Goal: Task Accomplishment & Management: Use online tool/utility

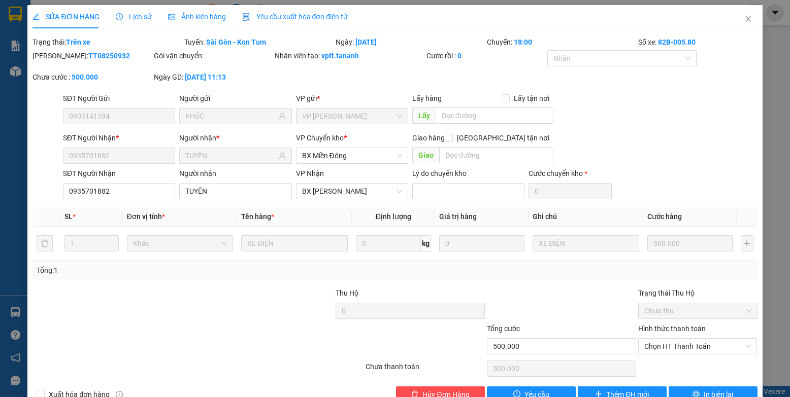
scroll to position [25, 0]
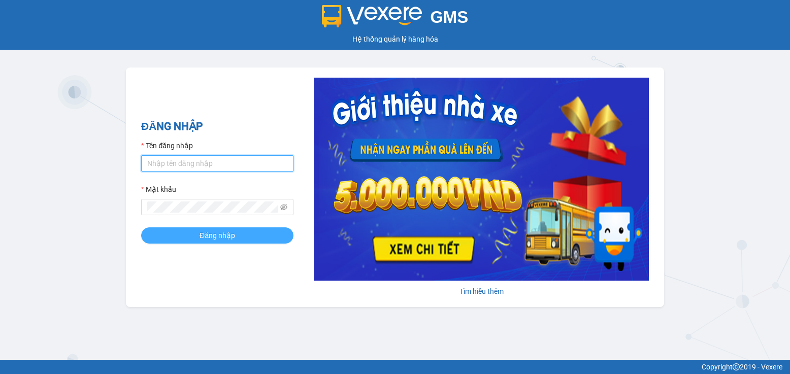
type input "bxpvd.tananh"
click at [192, 239] on button "Đăng nhập" at bounding box center [217, 235] width 152 height 16
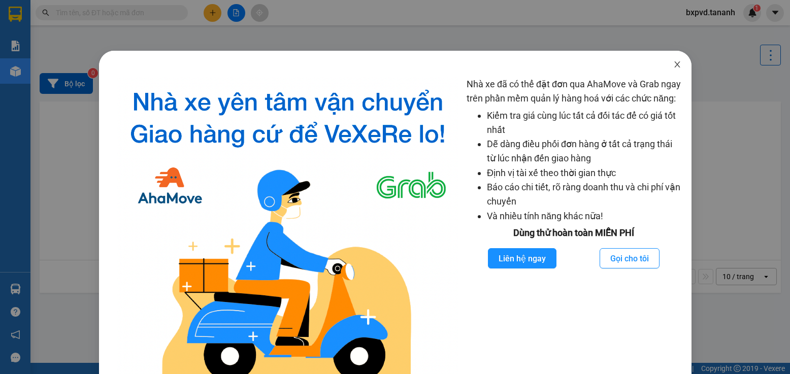
click at [674, 62] on icon "close" at bounding box center [677, 64] width 6 height 6
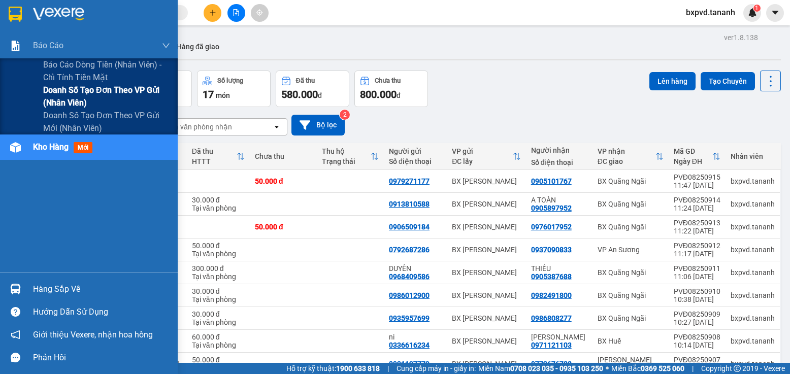
click at [108, 95] on span "Doanh số tạo đơn theo VP gửi (nhân viên)" at bounding box center [106, 96] width 127 height 25
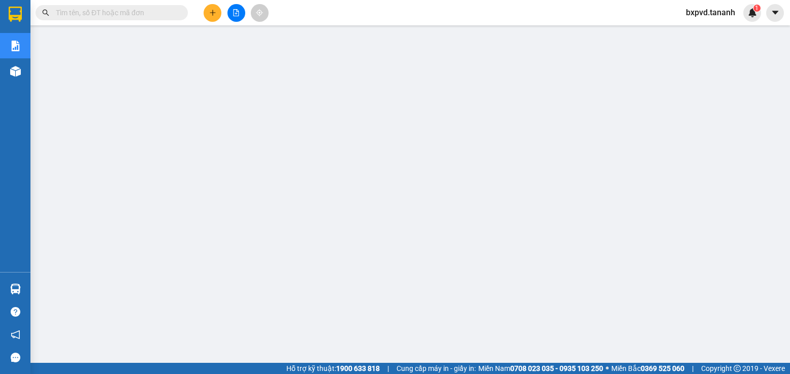
click at [162, 14] on input "text" at bounding box center [116, 12] width 120 height 11
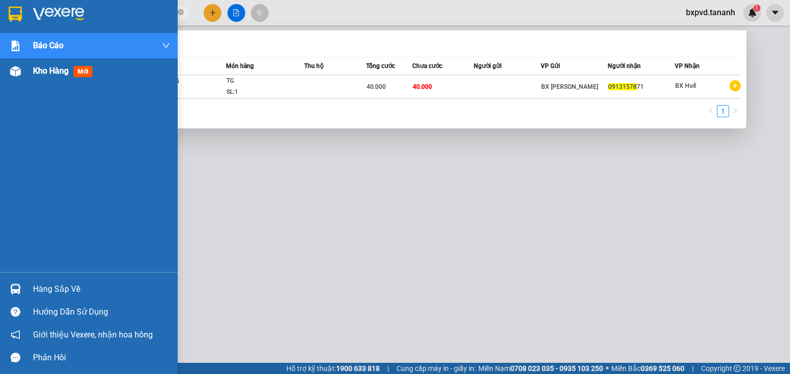
type input "0913157871"
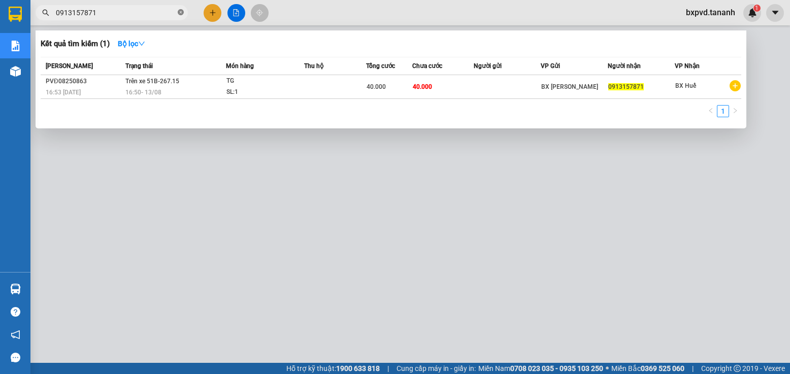
click at [178, 15] on icon "close-circle" at bounding box center [181, 12] width 6 height 6
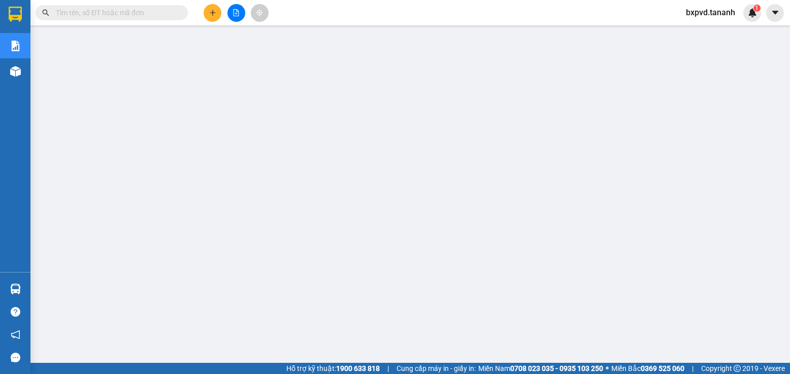
click at [164, 13] on input "text" at bounding box center [116, 12] width 120 height 11
click at [164, 17] on input "text" at bounding box center [116, 12] width 120 height 11
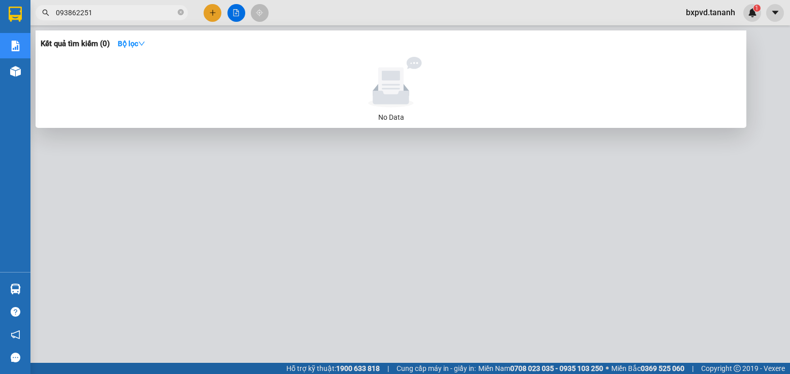
click at [69, 9] on input "093862251" at bounding box center [116, 12] width 120 height 11
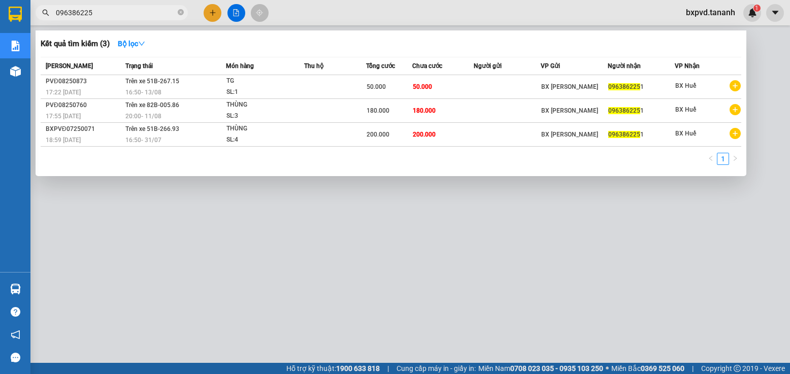
type input "0963862251"
click at [181, 13] on icon "close-circle" at bounding box center [181, 12] width 6 height 6
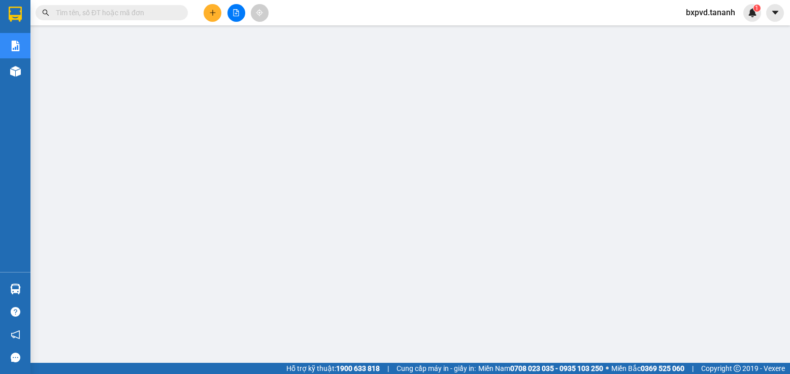
click at [128, 11] on input "text" at bounding box center [116, 12] width 120 height 11
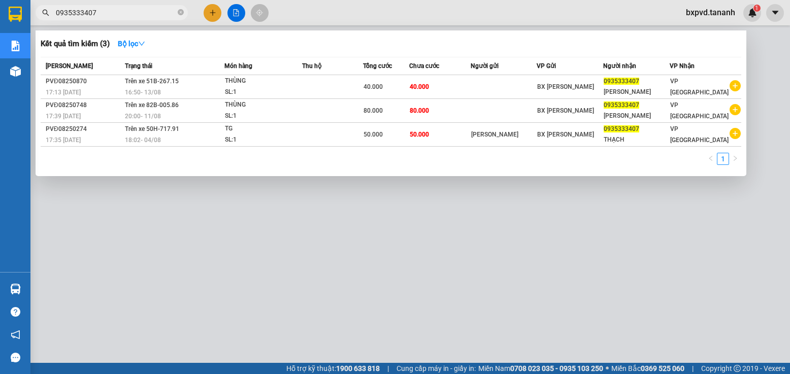
type input "0935333407"
click at [178, 13] on icon "close-circle" at bounding box center [181, 12] width 6 height 6
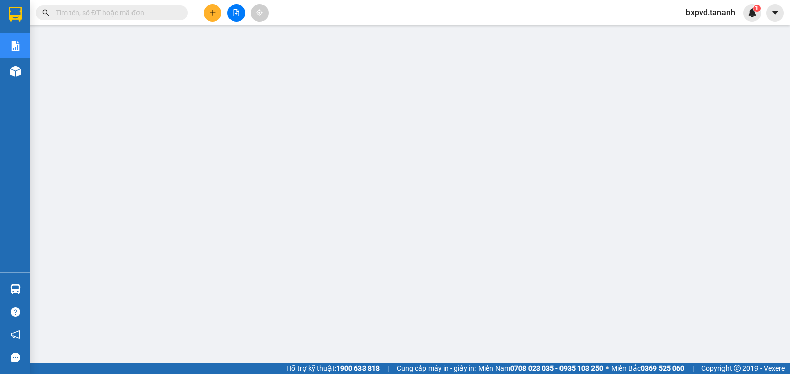
click at [164, 10] on input "text" at bounding box center [116, 12] width 120 height 11
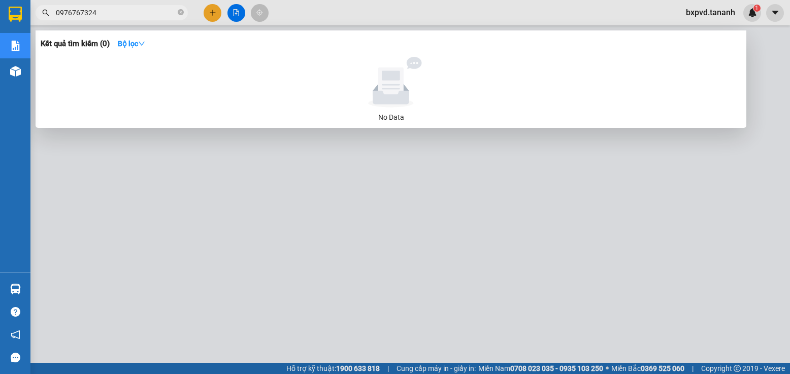
type input "0976767324"
